Goal: Task Accomplishment & Management: Manage account settings

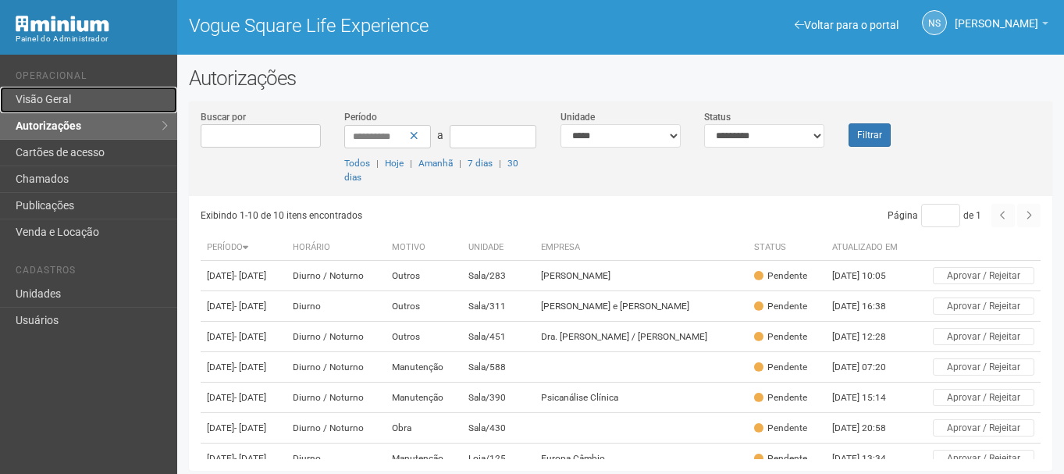
click at [72, 94] on link "Visão Geral" at bounding box center [88, 100] width 177 height 27
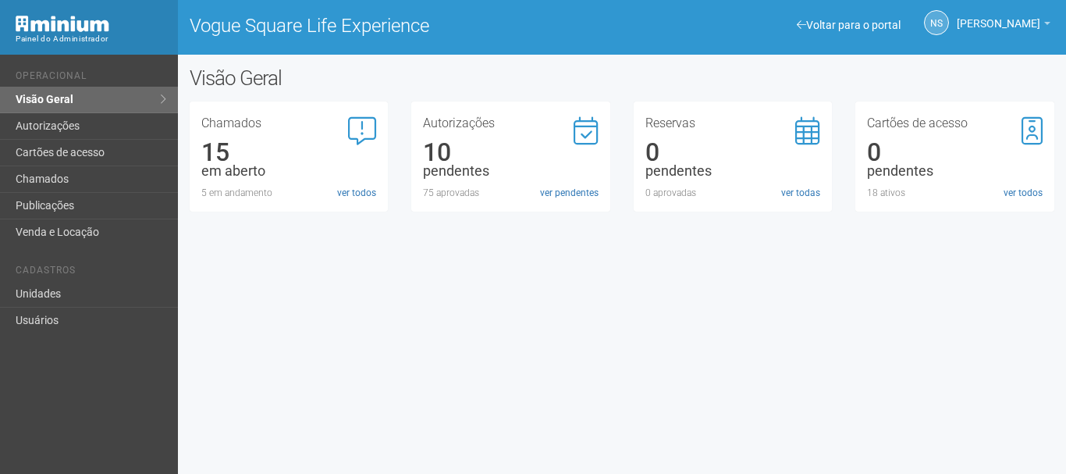
click at [584, 201] on div "Autorizações 10 pendentes 75 aprovadas ver pendentes" at bounding box center [510, 156] width 199 height 110
click at [577, 188] on link "ver pendentes" at bounding box center [569, 193] width 59 height 14
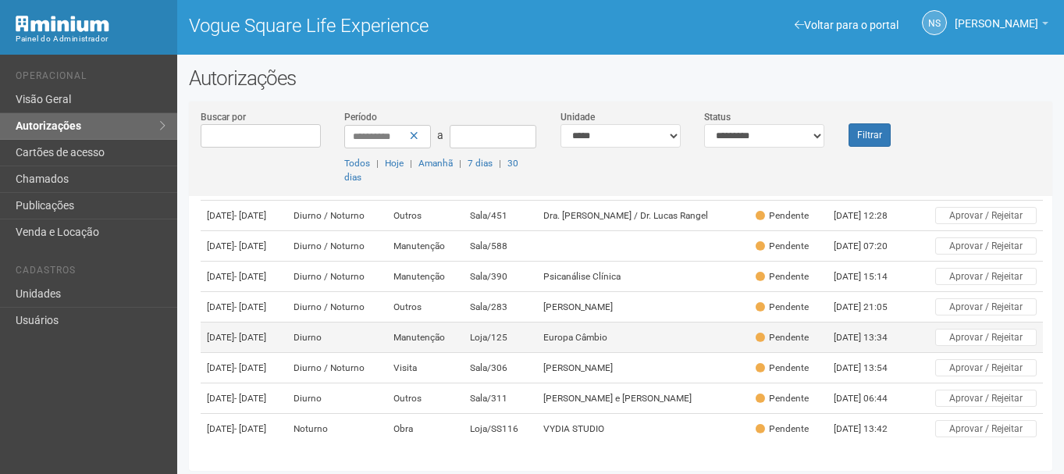
scroll to position [4, 0]
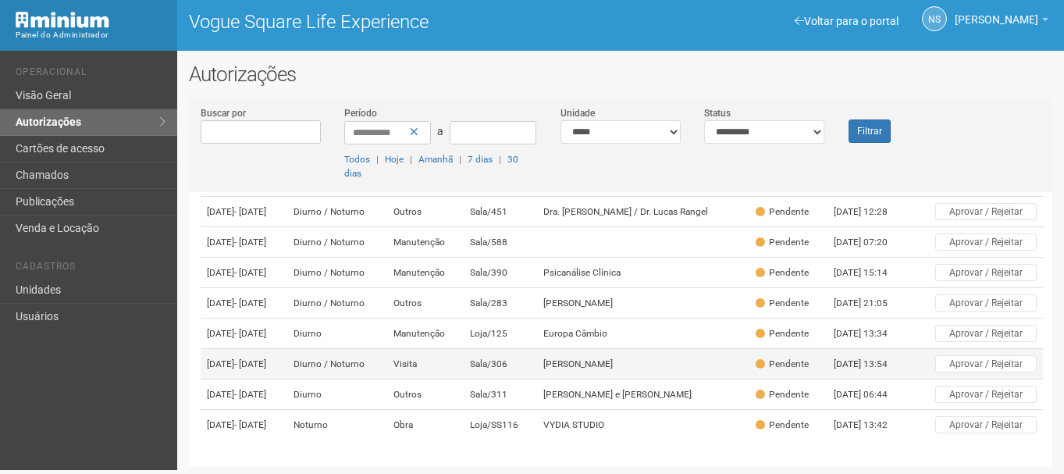
click at [537, 349] on td "Sala/306" at bounding box center [500, 364] width 73 height 30
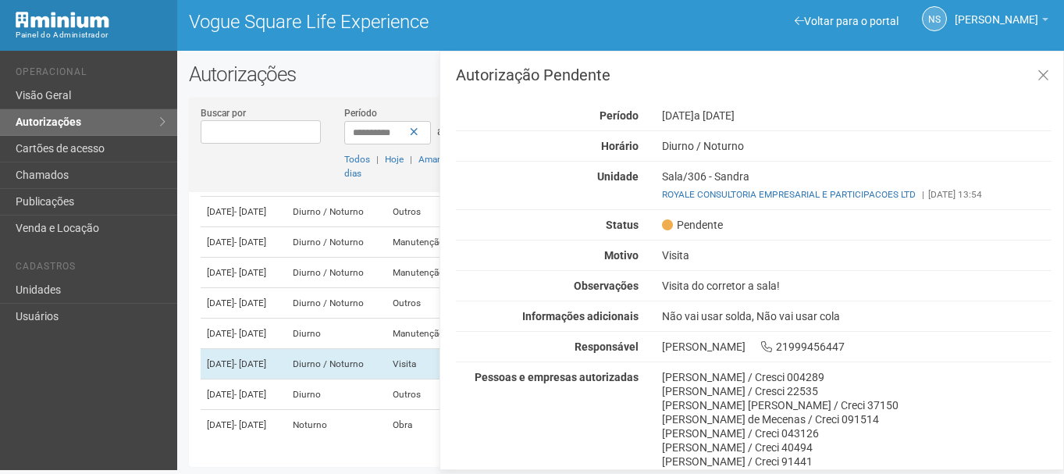
click at [671, 279] on div "Autorização Pendente Período [DATE] a [DATE] [GEOGRAPHIC_DATA] [GEOGRAPHIC_DATA…" at bounding box center [754, 331] width 596 height 528
click at [671, 280] on div "Visita do corretor a sala!" at bounding box center [856, 286] width 413 height 14
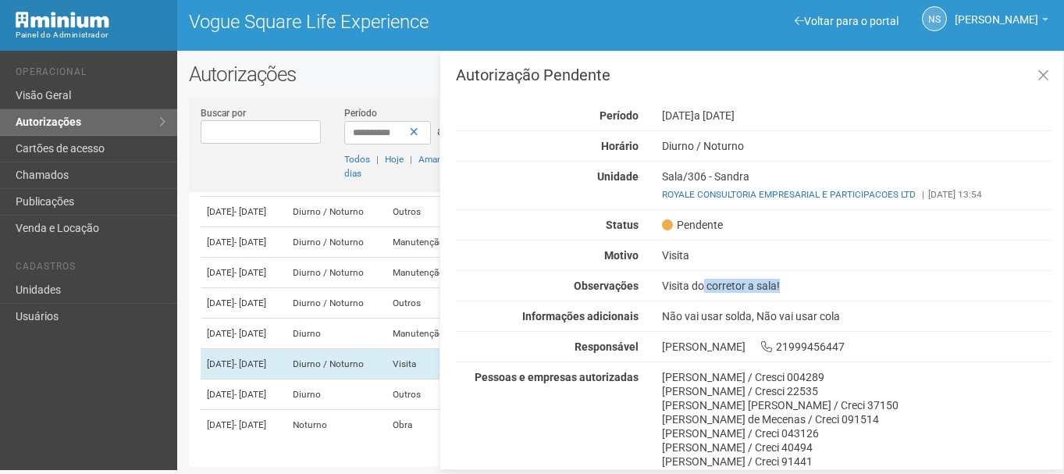
drag, startPoint x: 667, startPoint y: 169, endPoint x: 758, endPoint y: 173, distance: 91.4
click at [758, 173] on div "Autorização Pendente Período [DATE] a [DATE] [GEOGRAPHIC_DATA] [GEOGRAPHIC_DATA…" at bounding box center [754, 331] width 596 height 528
click at [788, 226] on div "Pendente" at bounding box center [856, 225] width 413 height 14
drag, startPoint x: 732, startPoint y: 219, endPoint x: 657, endPoint y: 224, distance: 75.1
click at [657, 224] on div "Pendente" at bounding box center [856, 225] width 413 height 14
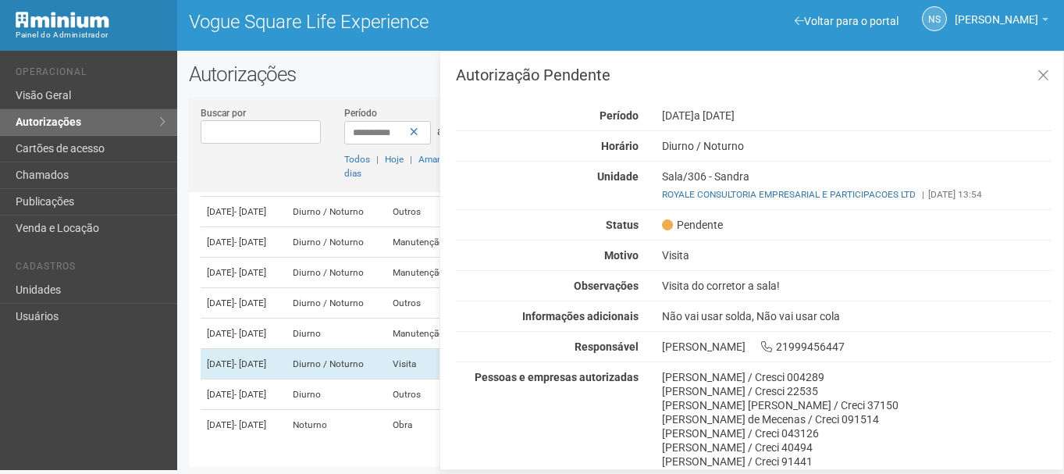
click at [700, 235] on div "Autorização Pendente Período [DATE] a [DATE] [GEOGRAPHIC_DATA] [GEOGRAPHIC_DATA…" at bounding box center [754, 331] width 596 height 528
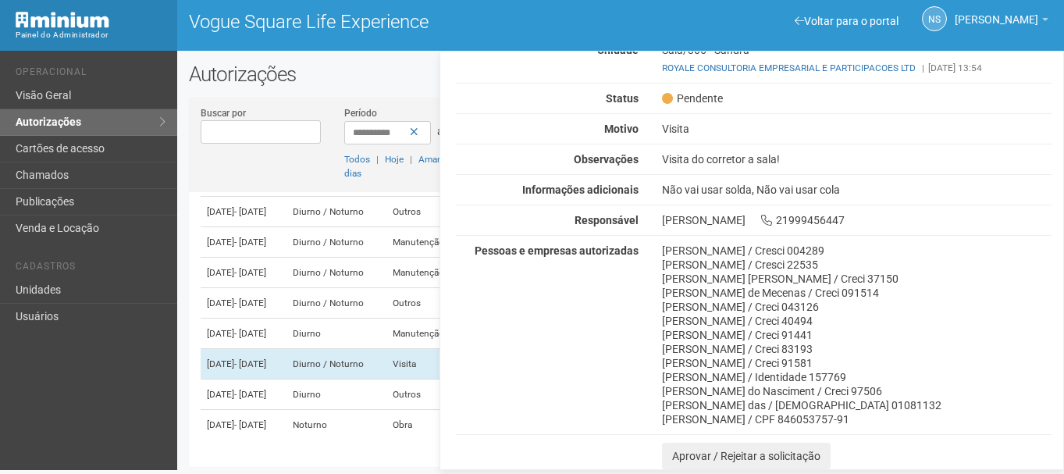
scroll to position [48, 0]
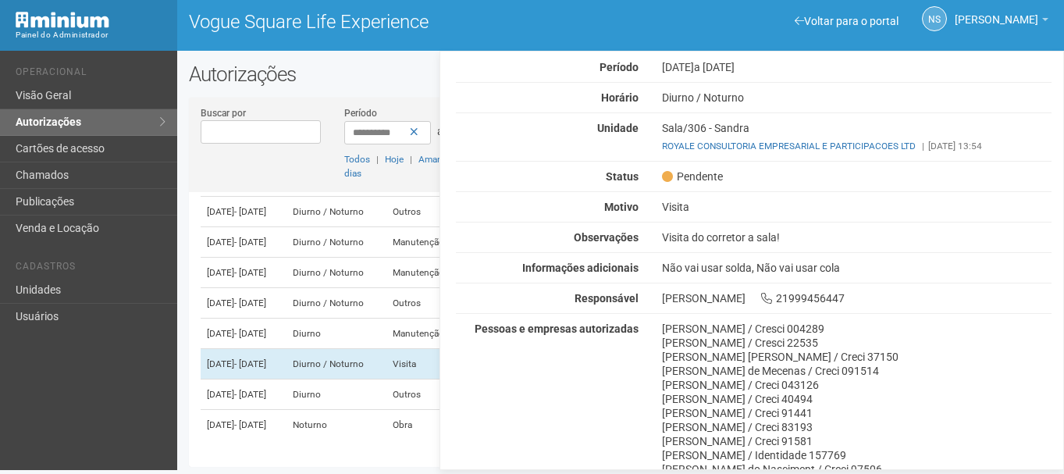
click at [742, 230] on div "Autorização Pendente Período [DATE] a [DATE] [GEOGRAPHIC_DATA] [GEOGRAPHIC_DATA…" at bounding box center [754, 283] width 596 height 528
click at [888, 240] on div "Visita do corretor a sala!" at bounding box center [856, 237] width 413 height 14
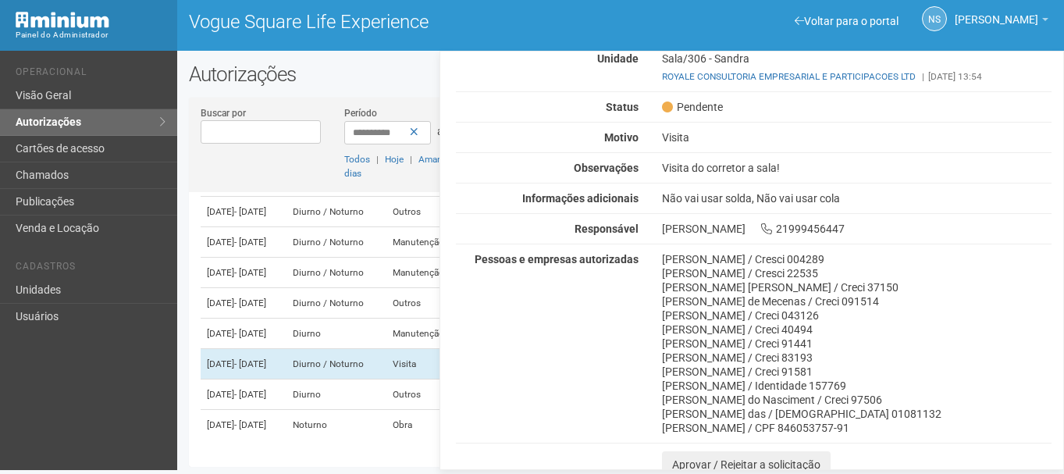
scroll to position [126, 0]
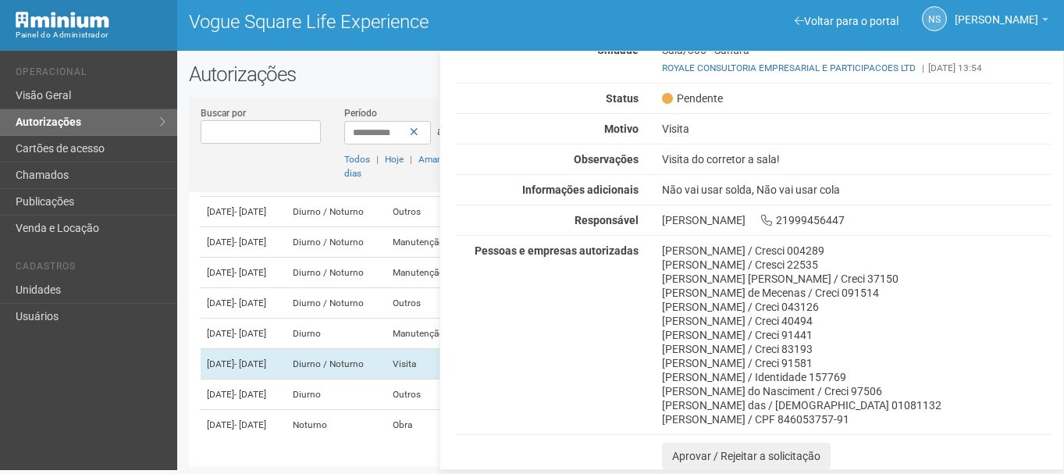
drag, startPoint x: 658, startPoint y: 250, endPoint x: 934, endPoint y: 424, distance: 326.0
click at [934, 424] on div "[PERSON_NAME] / Cresci 004289 [PERSON_NAME] / Cresci 22535 [PERSON_NAME] [PERSO…" at bounding box center [856, 335] width 413 height 183
click at [885, 412] on div "[PERSON_NAME] / CPF 846053757-91" at bounding box center [857, 419] width 390 height 14
drag, startPoint x: 642, startPoint y: 389, endPoint x: 643, endPoint y: 378, distance: 11.0
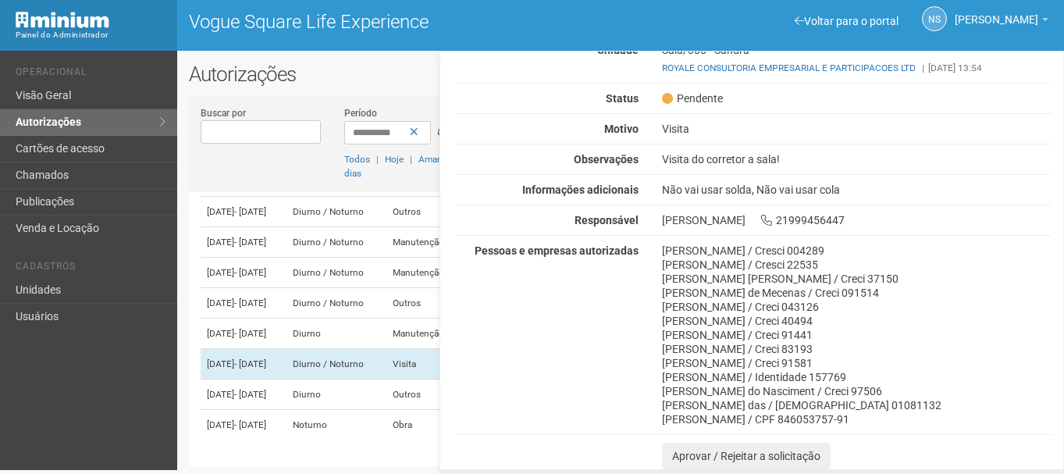
click at [642, 386] on div "Pessoas e empresas autorizadas [PERSON_NAME] / Cresci 004289 [PERSON_NAME] / Cr…" at bounding box center [753, 335] width 619 height 183
click at [675, 321] on div "[PERSON_NAME] / Creci 40494" at bounding box center [857, 321] width 390 height 14
drag, startPoint x: 666, startPoint y: 250, endPoint x: 720, endPoint y: 265, distance: 56.1
click at [720, 265] on div "[PERSON_NAME] / Cresci 004289 [PERSON_NAME] / Cresci 22535 [PERSON_NAME] [PERSO…" at bounding box center [856, 335] width 413 height 183
click at [662, 248] on div "[PERSON_NAME] / Cresci 004289 [PERSON_NAME] / Cresci 22535 [PERSON_NAME] [PERSO…" at bounding box center [856, 335] width 413 height 183
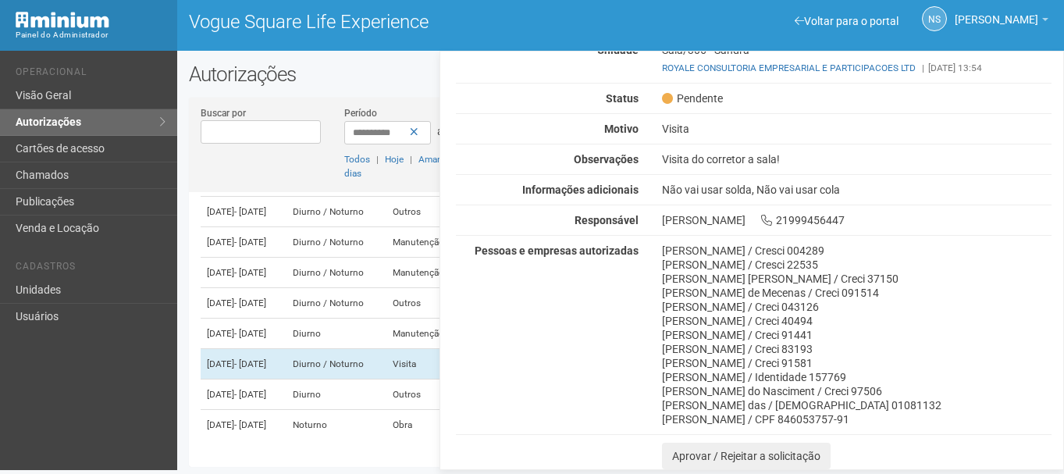
drag, startPoint x: 663, startPoint y: 248, endPoint x: 947, endPoint y: 415, distance: 329.2
click at [949, 415] on div "[PERSON_NAME] / Cresci 004289 [PERSON_NAME] / Cresci 22535 [PERSON_NAME] [PERSO…" at bounding box center [856, 335] width 413 height 183
click at [740, 299] on div "[PERSON_NAME] de Mecenas / Creci 091514" at bounding box center [857, 293] width 390 height 14
click at [834, 295] on div "[PERSON_NAME] de Mecenas / Creci 091514" at bounding box center [857, 293] width 390 height 14
click at [657, 253] on div "[PERSON_NAME] / Cresci 004289 [PERSON_NAME] / Cresci 22535 [PERSON_NAME] [PERSO…" at bounding box center [856, 335] width 413 height 183
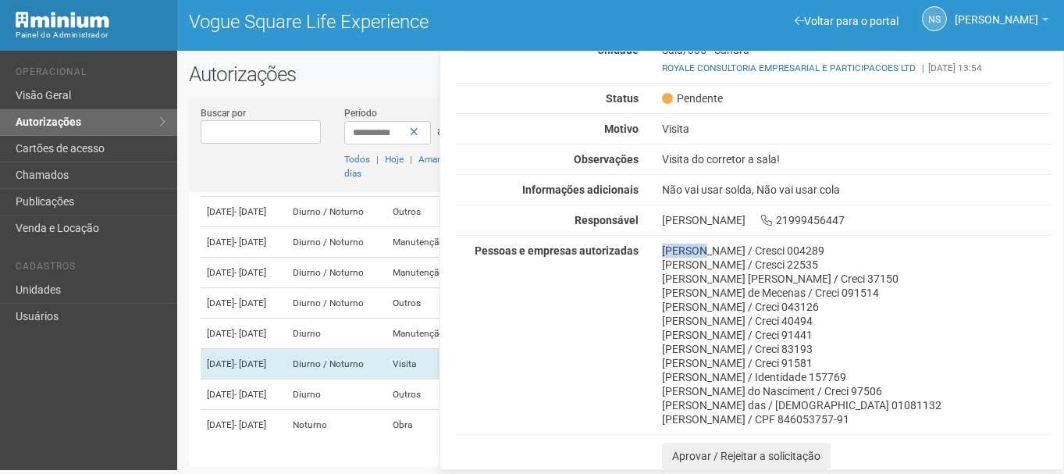
click at [657, 253] on div "[PERSON_NAME] / Cresci 004289 [PERSON_NAME] / Cresci 22535 [PERSON_NAME] [PERSO…" at bounding box center [856, 335] width 413 height 183
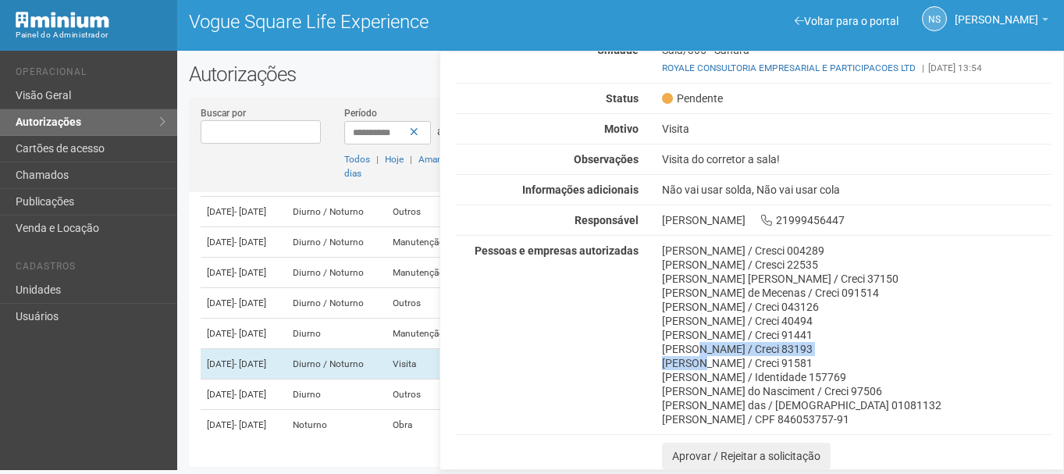
click at [699, 360] on div "[PERSON_NAME] / Cresci 004289 [PERSON_NAME] / Cresci 22535 [PERSON_NAME] [PERSO…" at bounding box center [856, 335] width 413 height 183
click at [664, 252] on div "[PERSON_NAME] / Cresci 004289" at bounding box center [857, 251] width 390 height 14
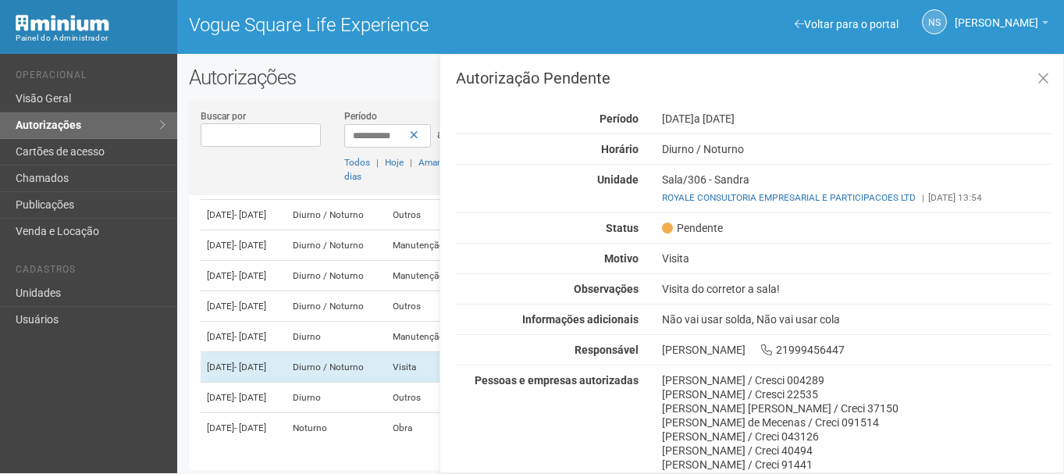
scroll to position [0, 0]
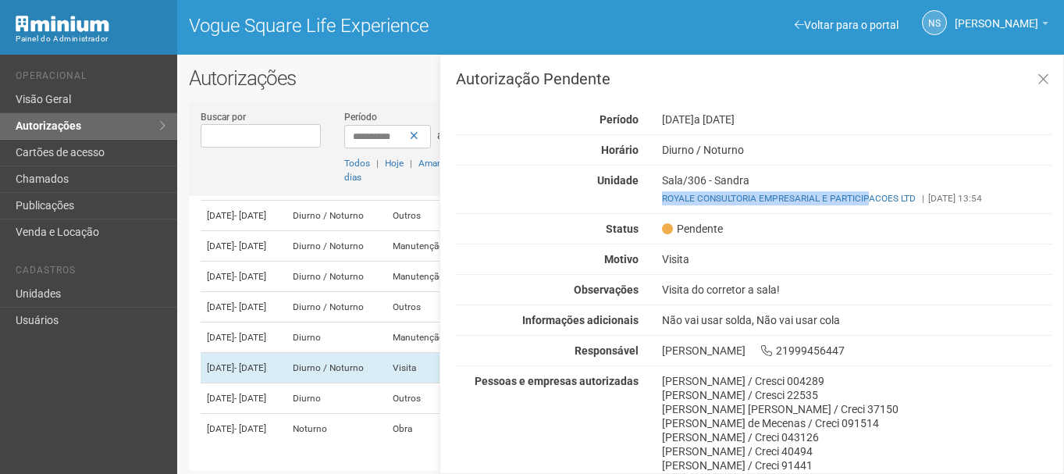
drag, startPoint x: 652, startPoint y: 192, endPoint x: 872, endPoint y: 191, distance: 220.1
click at [872, 191] on div "Sala/306 - Sandra ROYALE CONSULTORIA EMPRESARIAL E PARTICIPACOES LTD | [DATE] 1…" at bounding box center [856, 189] width 413 height 32
click at [838, 287] on div "Visita do corretor a sala!" at bounding box center [856, 290] width 413 height 14
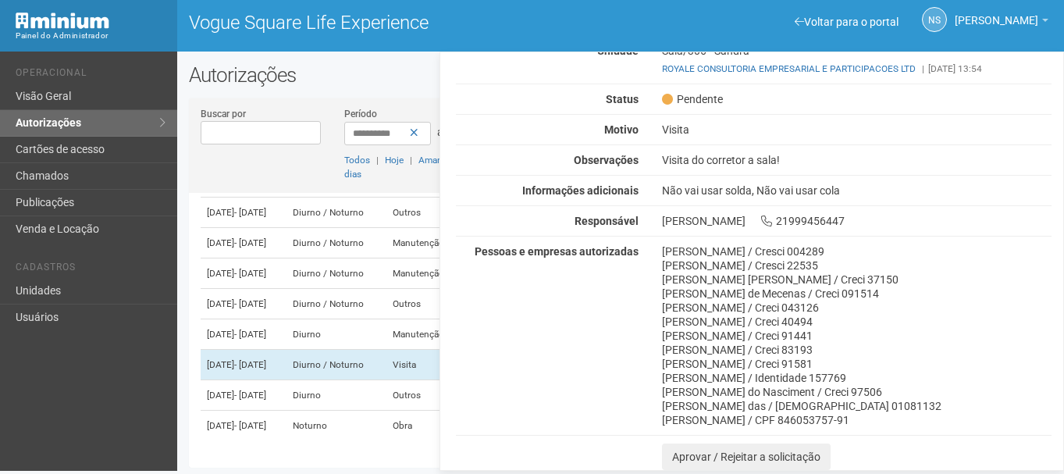
scroll to position [4, 0]
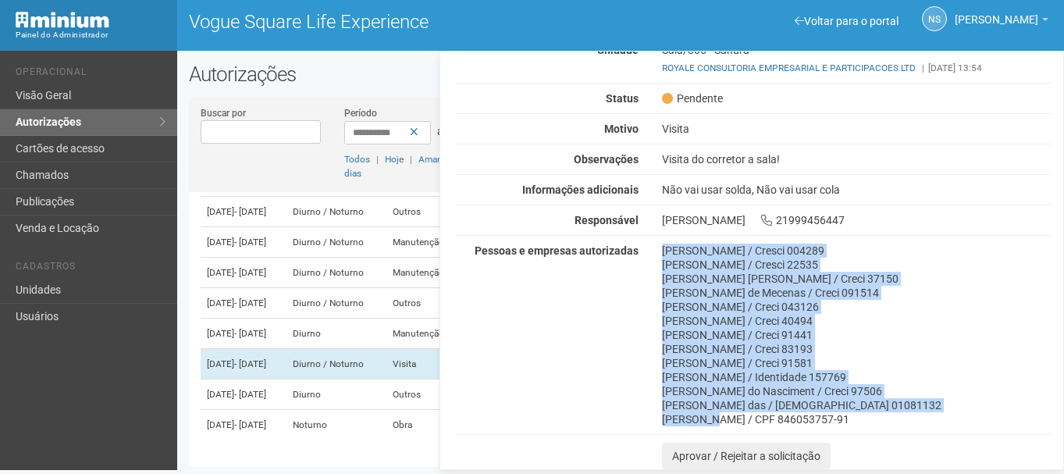
drag, startPoint x: 663, startPoint y: 247, endPoint x: 707, endPoint y: 417, distance: 175.1
click at [707, 417] on div "[PERSON_NAME] / Cresci 004289 [PERSON_NAME] / Cresci 22535 [PERSON_NAME] [PERSO…" at bounding box center [856, 335] width 413 height 183
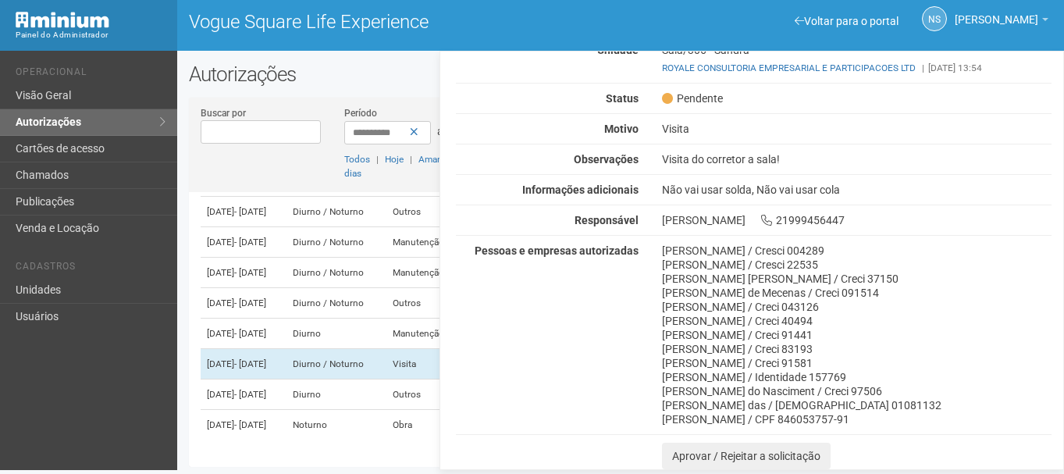
click at [879, 421] on div "[PERSON_NAME] / CPF 846053757-91" at bounding box center [857, 419] width 390 height 14
drag, startPoint x: 782, startPoint y: 414, endPoint x: 651, endPoint y: 251, distance: 209.3
click at [651, 251] on div "[PERSON_NAME] / Cresci 004289 [PERSON_NAME] / Cresci 22535 [PERSON_NAME] [PERSO…" at bounding box center [856, 335] width 413 height 183
click at [653, 216] on div "[PERSON_NAME] 21999456447" at bounding box center [856, 220] width 413 height 14
click at [655, 216] on div "[PERSON_NAME] 21999456447" at bounding box center [856, 220] width 413 height 14
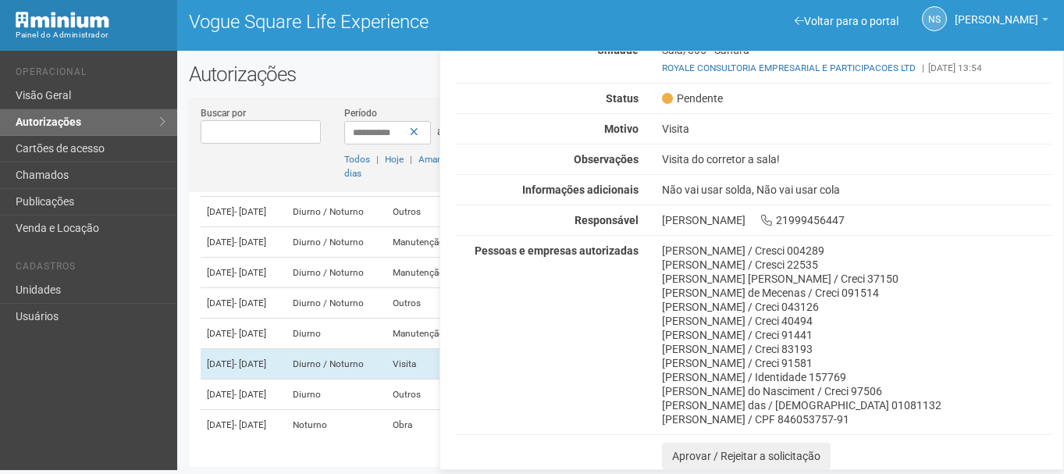
click at [656, 216] on div "[PERSON_NAME] 21999456447" at bounding box center [856, 220] width 413 height 14
click at [665, 220] on div "[PERSON_NAME] 21999456447" at bounding box center [856, 220] width 413 height 14
click at [666, 221] on div "[PERSON_NAME] 21999456447" at bounding box center [856, 220] width 413 height 14
drag, startPoint x: 659, startPoint y: 321, endPoint x: 799, endPoint y: 332, distance: 140.9
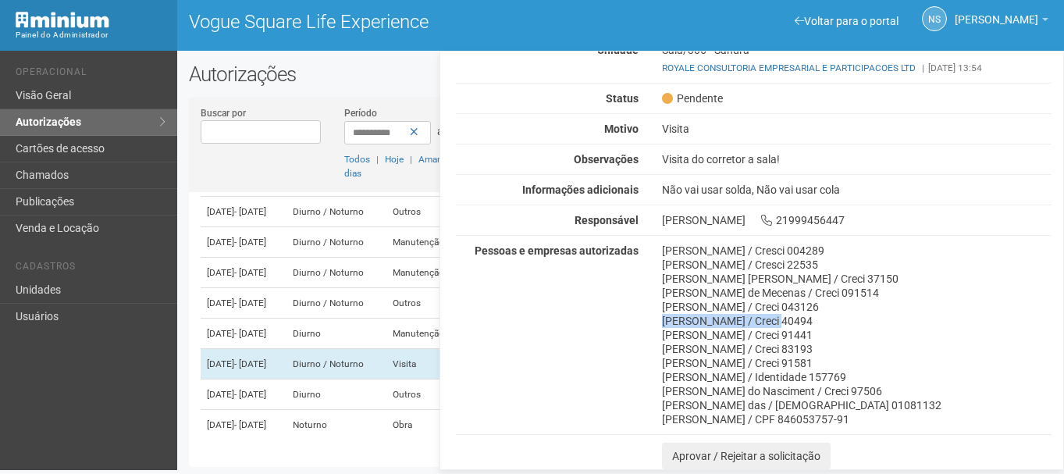
click at [774, 319] on div "[PERSON_NAME] / Cresci 004289 [PERSON_NAME] / Cresci 22535 [PERSON_NAME] [PERSO…" at bounding box center [856, 335] width 413 height 183
click at [800, 332] on div "[PERSON_NAME] / Creci 91441" at bounding box center [857, 335] width 390 height 14
click at [688, 336] on div "[PERSON_NAME] / Creci 91441" at bounding box center [857, 335] width 390 height 14
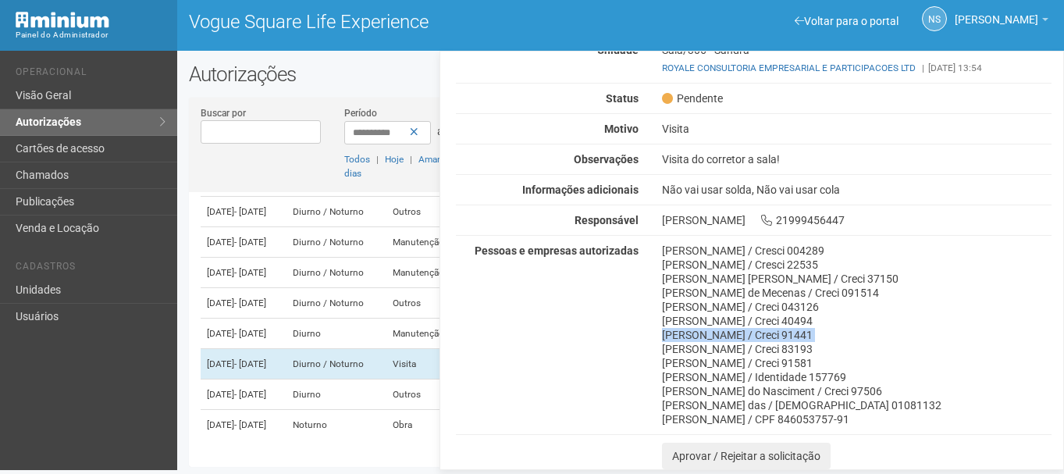
click at [688, 336] on div "[PERSON_NAME] / Creci 91441" at bounding box center [857, 335] width 390 height 14
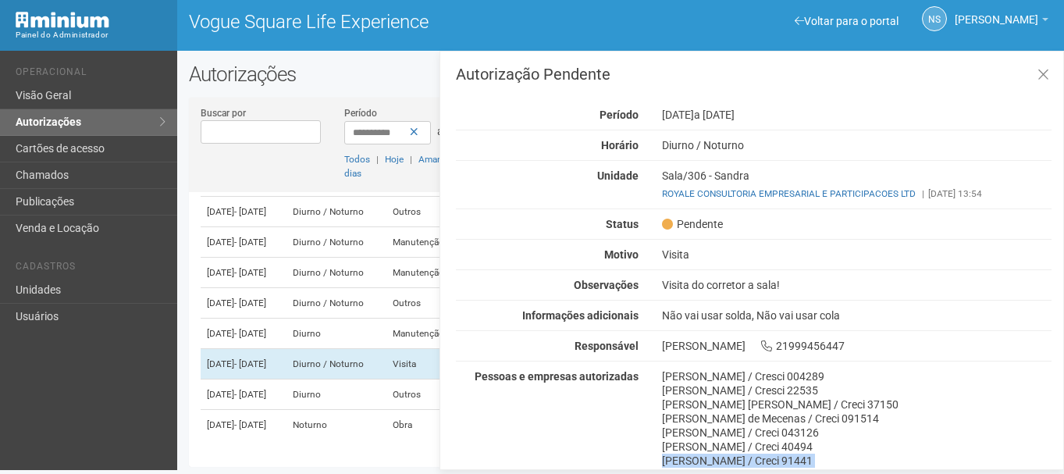
scroll to position [0, 0]
click at [885, 322] on div "Não vai usar solda, Não vai usar cola" at bounding box center [856, 316] width 413 height 14
click at [1042, 75] on icon at bounding box center [1043, 76] width 12 height 16
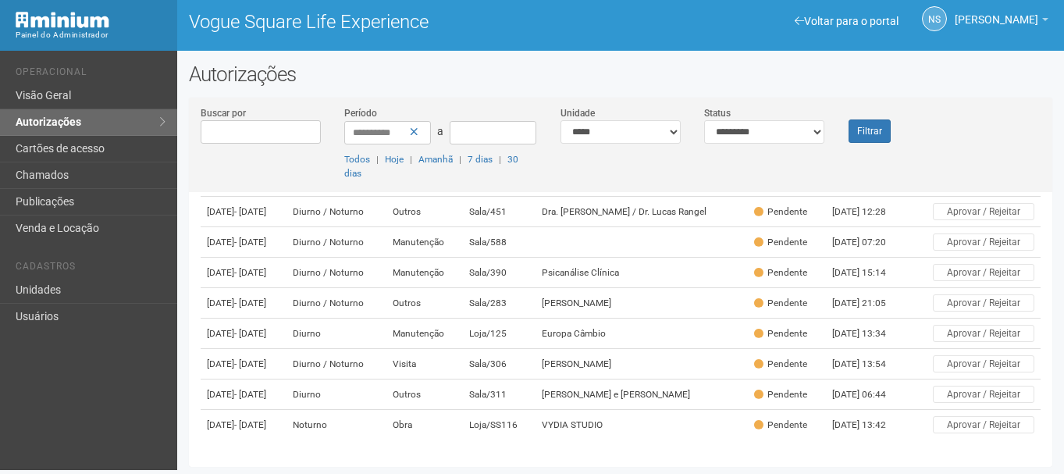
click at [1012, 92] on div "**********" at bounding box center [620, 268] width 887 height 412
